Goal: Complete application form

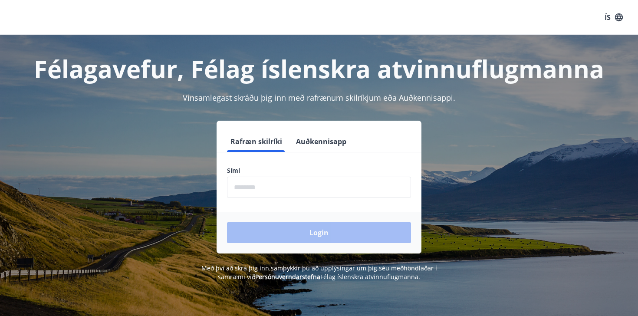
click at [330, 188] on input "phone" at bounding box center [319, 187] width 184 height 21
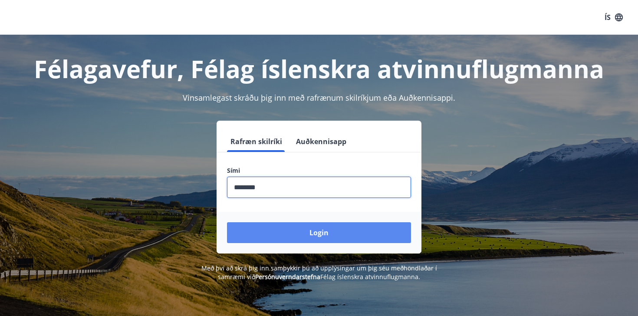
type input "********"
click at [371, 238] on button "Login" at bounding box center [319, 232] width 184 height 21
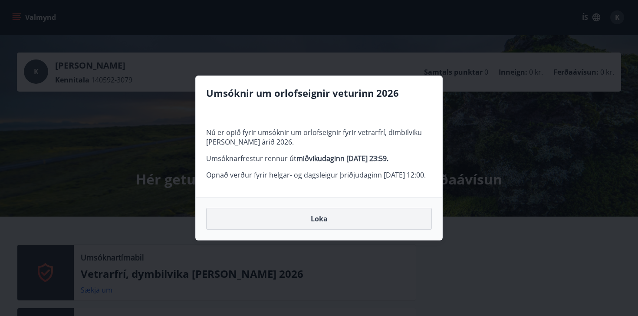
click at [312, 230] on button "Loka" at bounding box center [319, 219] width 226 height 22
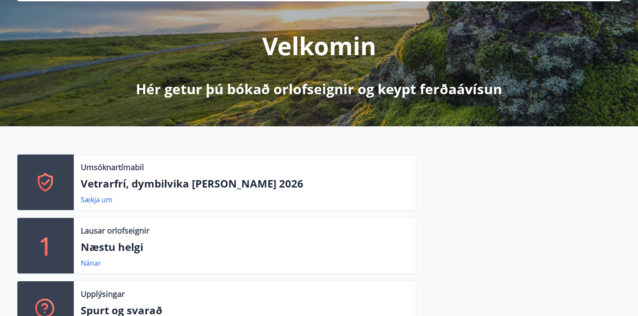
scroll to position [128, 0]
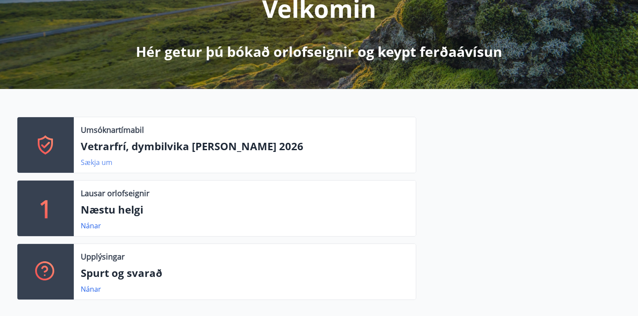
click at [96, 165] on link "Sækja um" at bounding box center [97, 163] width 32 height 10
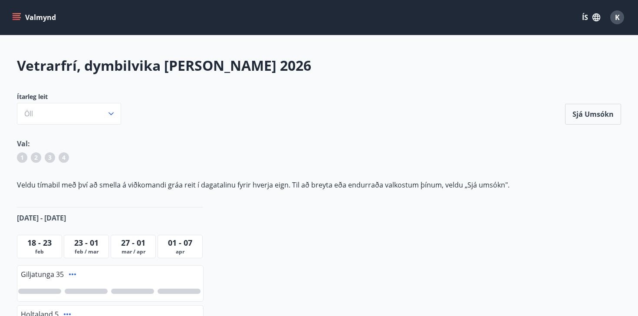
click at [17, 14] on icon "menu" at bounding box center [16, 17] width 9 height 9
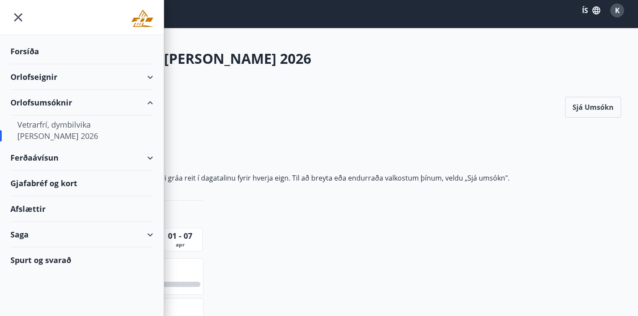
scroll to position [8, 0]
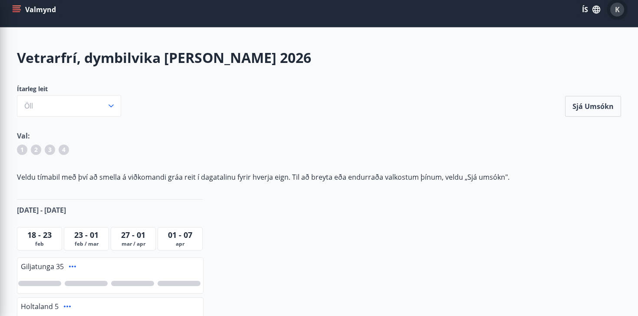
click at [618, 9] on span "K" at bounding box center [617, 10] width 5 height 10
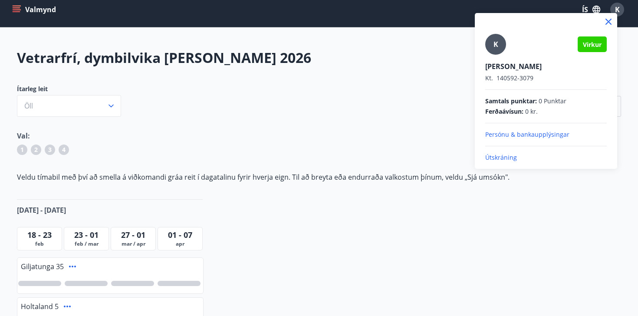
click at [492, 43] on div "K" at bounding box center [495, 44] width 21 height 21
click at [492, 56] on input "K" at bounding box center [544, 60] width 118 height 9
click at [13, 11] on div at bounding box center [319, 158] width 638 height 316
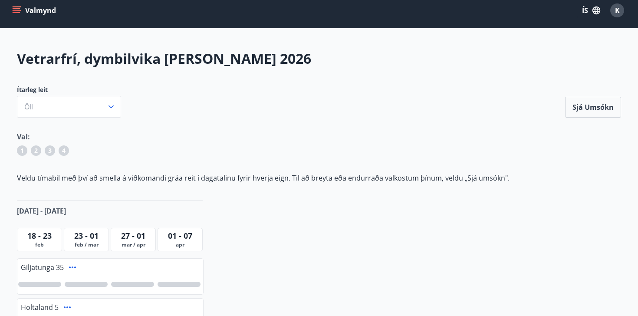
click at [13, 11] on icon "menu" at bounding box center [16, 10] width 9 height 9
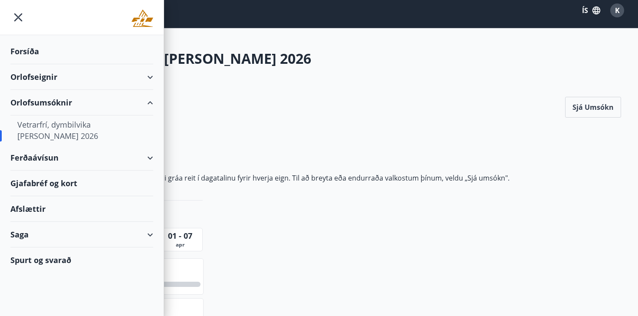
click at [20, 239] on div "Saga" at bounding box center [81, 235] width 143 height 26
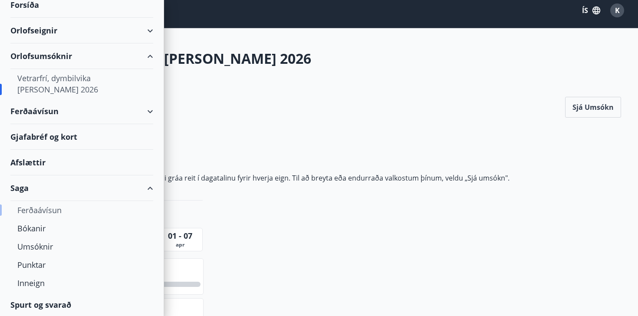
scroll to position [48, 0]
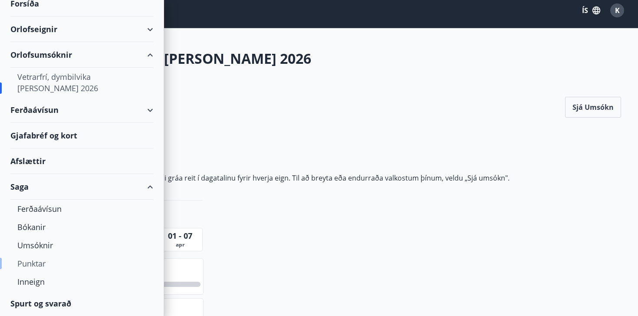
click at [33, 258] on div "Punktar" at bounding box center [81, 263] width 129 height 18
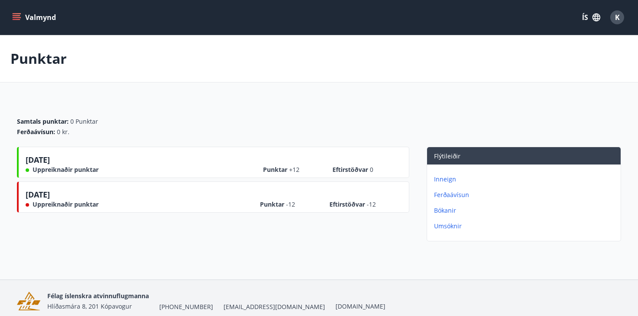
click at [17, 16] on icon "menu" at bounding box center [16, 17] width 9 height 9
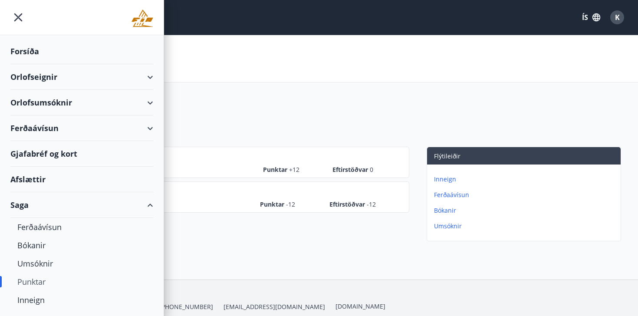
scroll to position [18, 0]
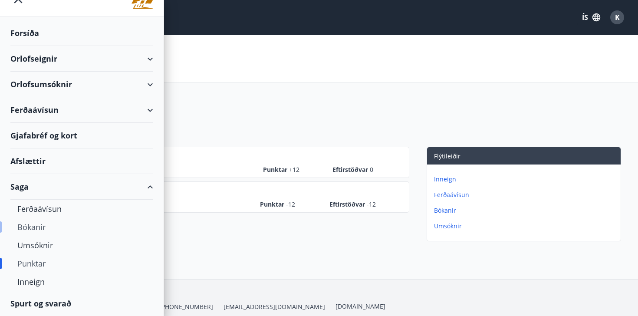
click at [33, 225] on div "Bókanir" at bounding box center [81, 227] width 129 height 18
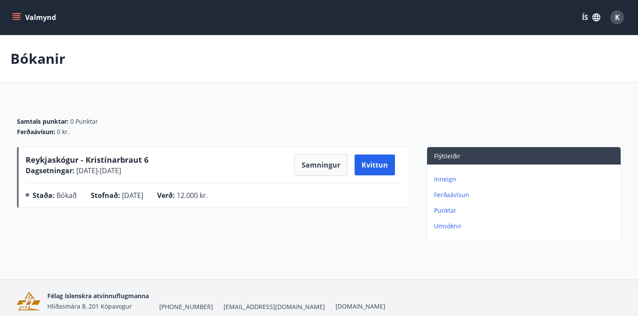
click at [444, 208] on p "Punktar" at bounding box center [525, 210] width 183 height 9
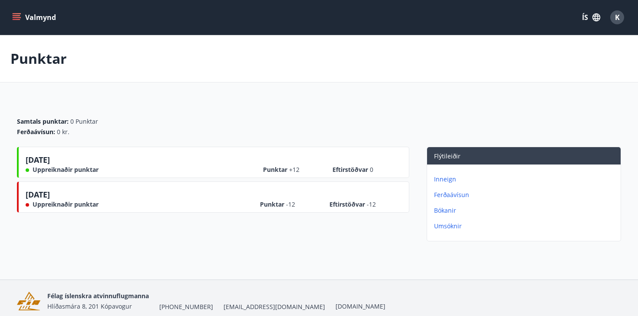
click at [13, 19] on icon "menu" at bounding box center [17, 19] width 8 height 1
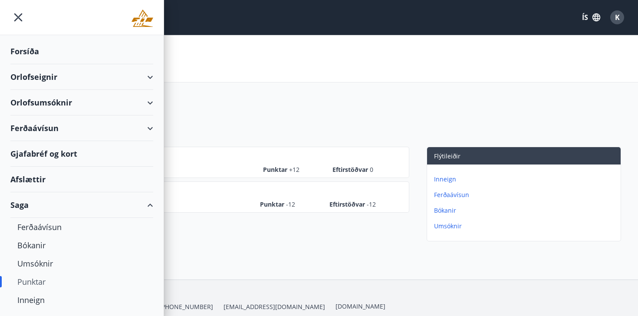
click at [27, 55] on div "Forsíða" at bounding box center [81, 52] width 143 height 26
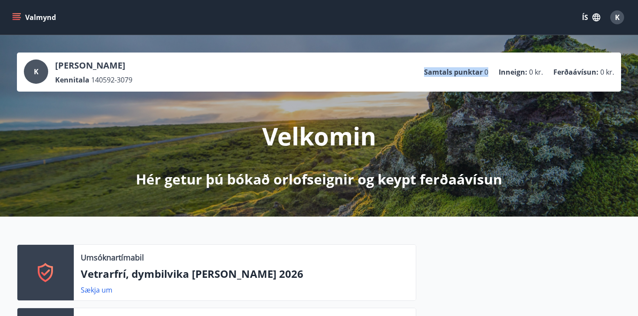
drag, startPoint x: 488, startPoint y: 72, endPoint x: 401, endPoint y: 70, distance: 86.9
click at [401, 70] on div "K [PERSON_NAME] Kennitala 140592-3079 Samtals punktar 0 Inneign : 0 kr. Ferðaáv…" at bounding box center [319, 71] width 591 height 25
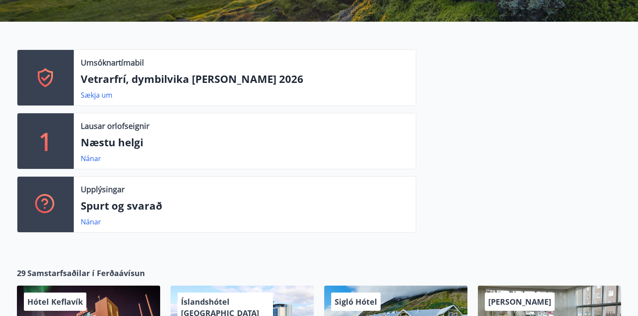
scroll to position [144, 0]
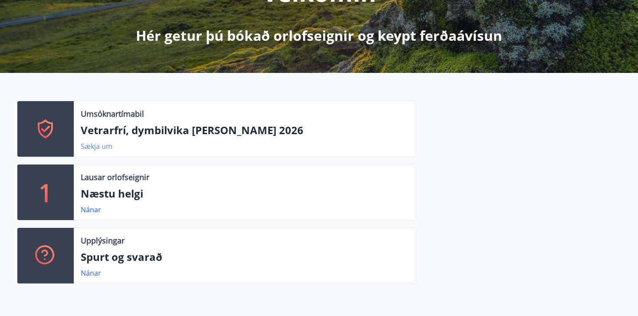
click at [94, 145] on link "Sækja um" at bounding box center [97, 147] width 32 height 10
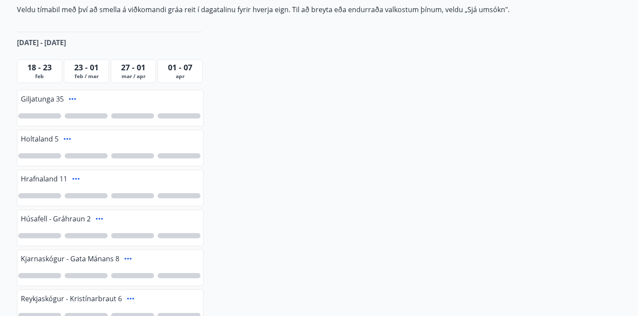
scroll to position [184, 0]
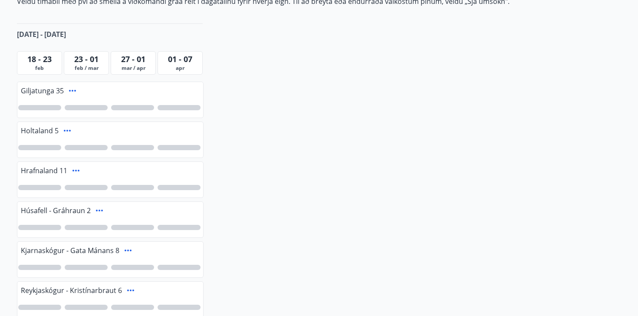
click at [96, 109] on div at bounding box center [86, 107] width 43 height 5
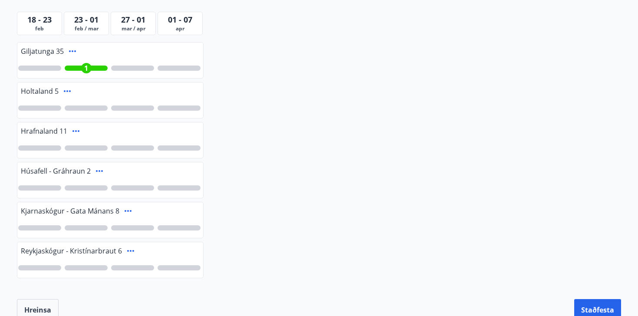
scroll to position [229, 0]
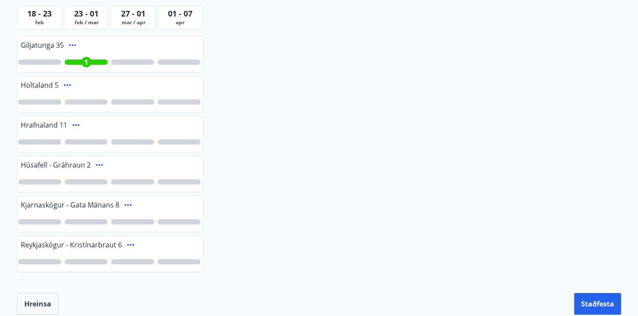
click at [92, 261] on div at bounding box center [86, 261] width 43 height 5
click at [89, 184] on div at bounding box center [86, 181] width 43 height 5
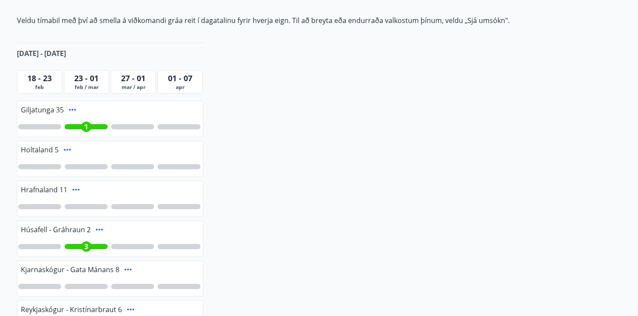
scroll to position [179, 0]
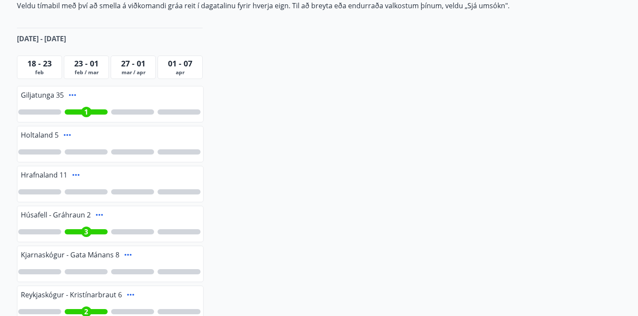
click at [175, 125] on div "Giljatunga 35 1 Holtaland 5 Hrafnaland 11 Húsafell - Gráhraun 2 3 Kjarnaskógur …" at bounding box center [110, 206] width 187 height 240
click at [177, 112] on div at bounding box center [179, 111] width 43 height 5
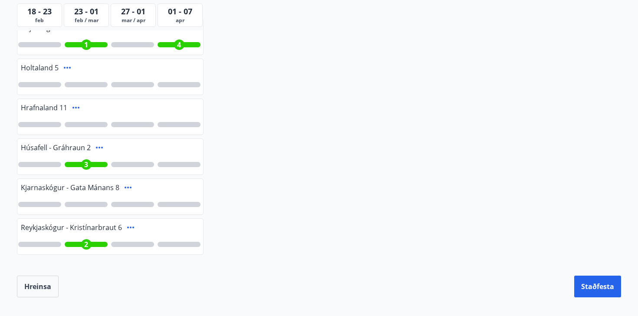
scroll to position [335, 0]
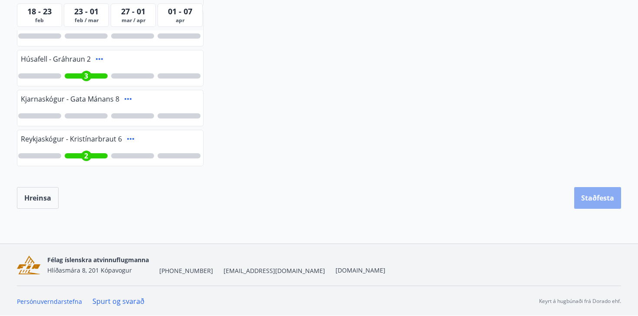
click at [604, 199] on button "Staðfesta" at bounding box center [597, 198] width 47 height 22
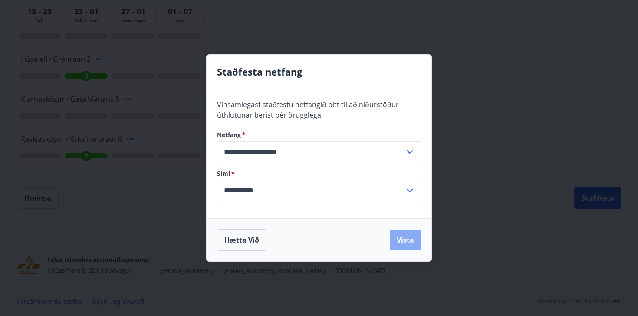
click at [405, 232] on button "Vista" at bounding box center [405, 240] width 31 height 21
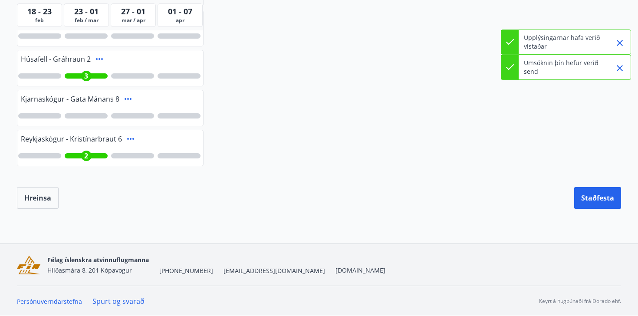
scroll to position [0, 0]
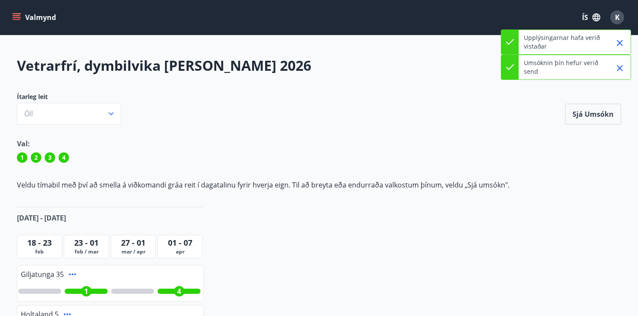
click at [12, 11] on button "Valmynd" at bounding box center [34, 18] width 49 height 16
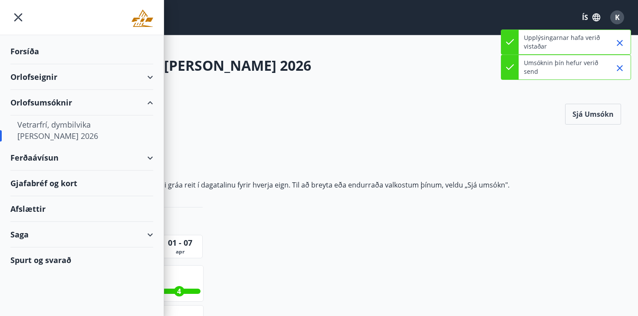
click at [37, 102] on div "Orlofsumsóknir" at bounding box center [81, 103] width 143 height 26
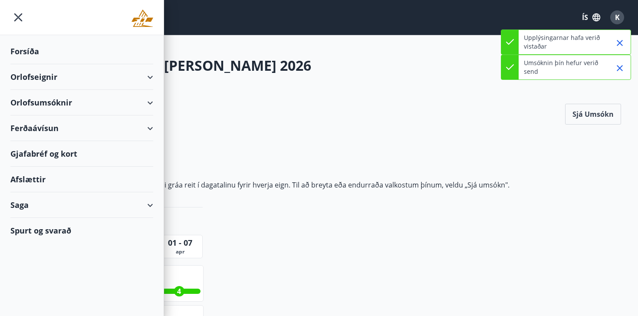
click at [33, 76] on div "Orlofseignir" at bounding box center [81, 77] width 143 height 26
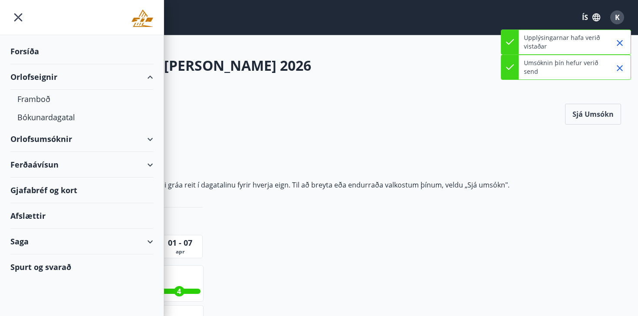
click at [26, 51] on div "Forsíða" at bounding box center [81, 52] width 143 height 26
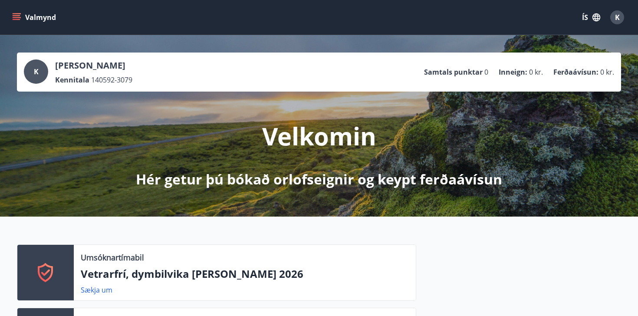
click at [11, 23] on button "Valmynd" at bounding box center [34, 18] width 49 height 16
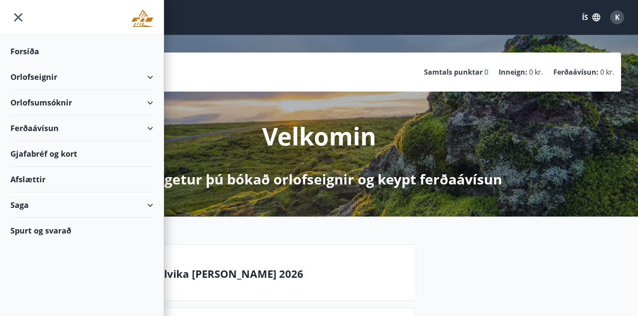
click at [32, 232] on div "Spurt og svarað" at bounding box center [81, 230] width 143 height 25
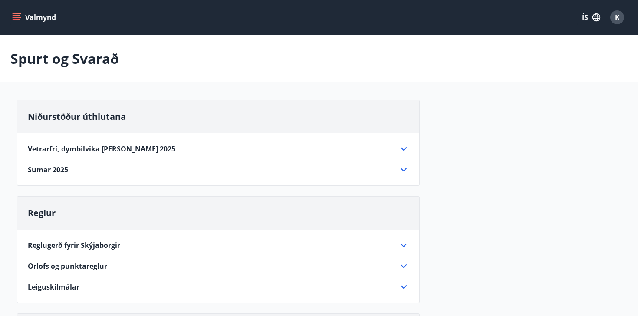
click at [397, 150] on div "Vetrarfrí, dymbilvika [PERSON_NAME] 2025" at bounding box center [213, 149] width 371 height 10
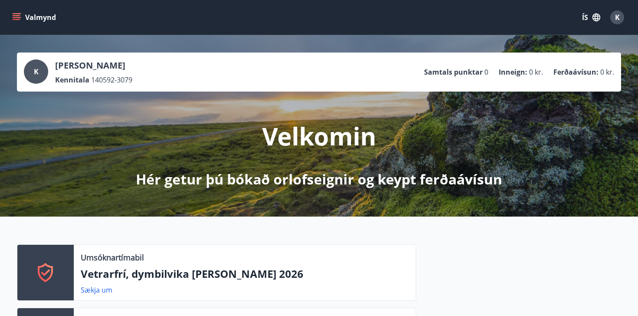
click at [42, 72] on div "K" at bounding box center [36, 71] width 24 height 24
click at [17, 15] on icon "menu" at bounding box center [16, 17] width 9 height 9
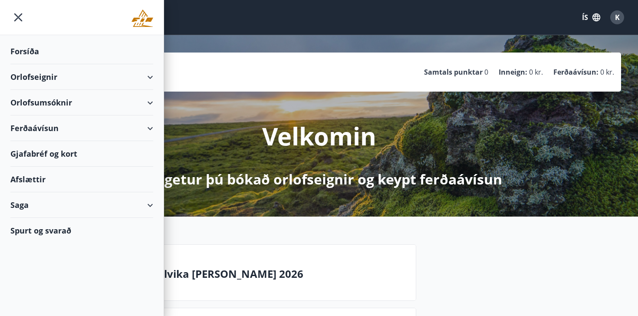
click at [61, 80] on div "Orlofseignir" at bounding box center [81, 77] width 143 height 26
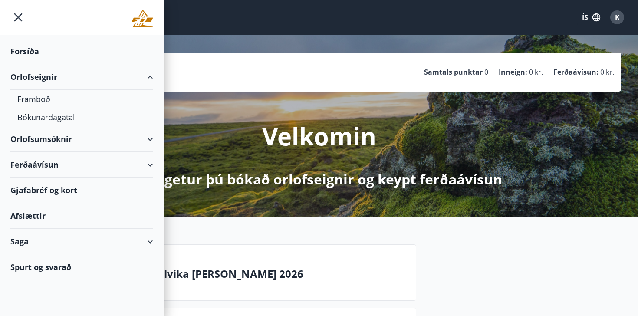
click at [61, 80] on div "Orlofseignir" at bounding box center [81, 77] width 143 height 26
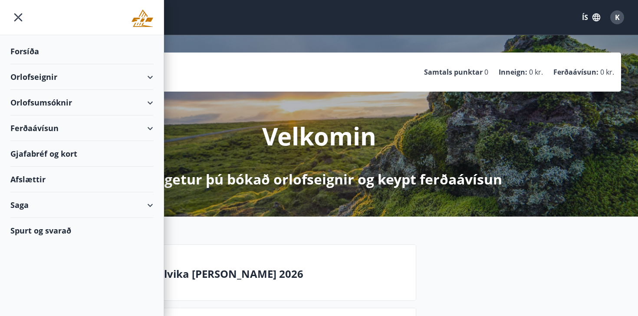
click at [72, 96] on div "Orlofsumsóknir" at bounding box center [81, 103] width 143 height 26
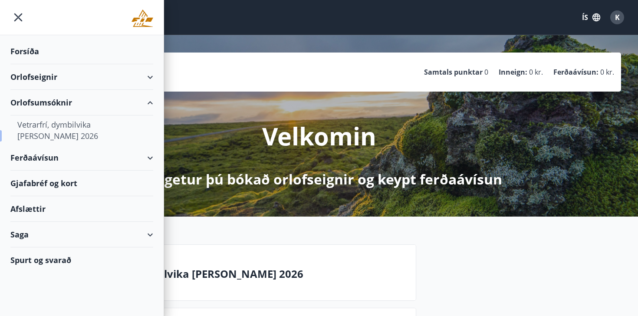
click at [53, 128] on div "Vetrarfrí, dymbilvika [PERSON_NAME] 2026" at bounding box center [81, 131] width 129 height 30
